Goal: Transaction & Acquisition: Book appointment/travel/reservation

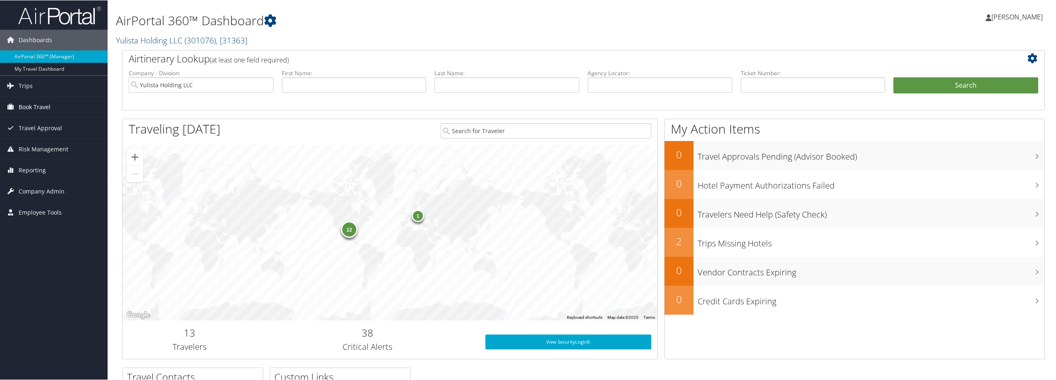
click at [50, 114] on link "Book Travel" at bounding box center [54, 106] width 108 height 21
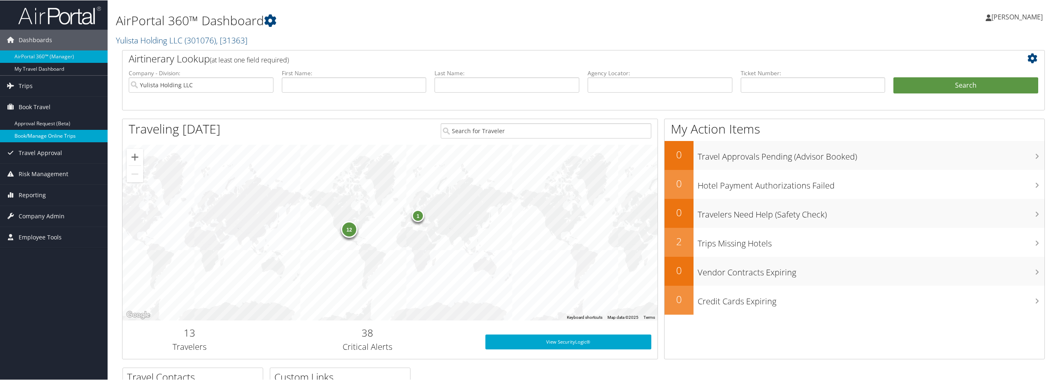
click at [55, 134] on link "Book/Manage Online Trips" at bounding box center [54, 136] width 108 height 12
